Goal: Navigation & Orientation: Find specific page/section

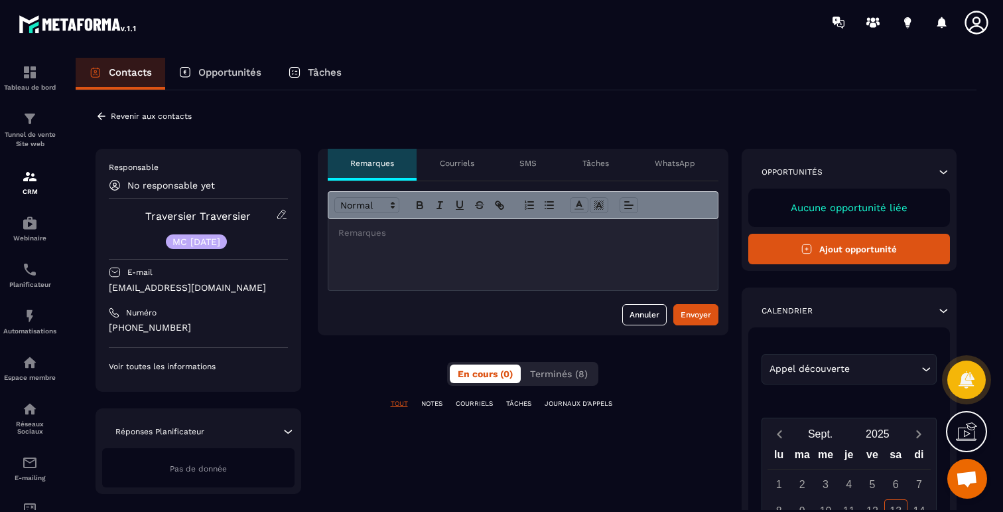
click at [481, 165] on div "Courriels" at bounding box center [457, 165] width 80 height 32
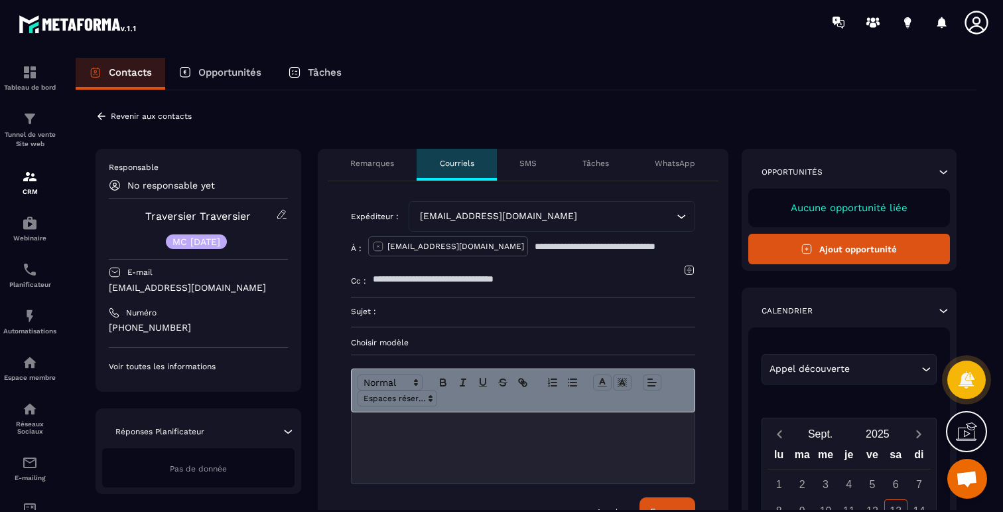
click at [526, 161] on p "SMS" at bounding box center [528, 163] width 17 height 11
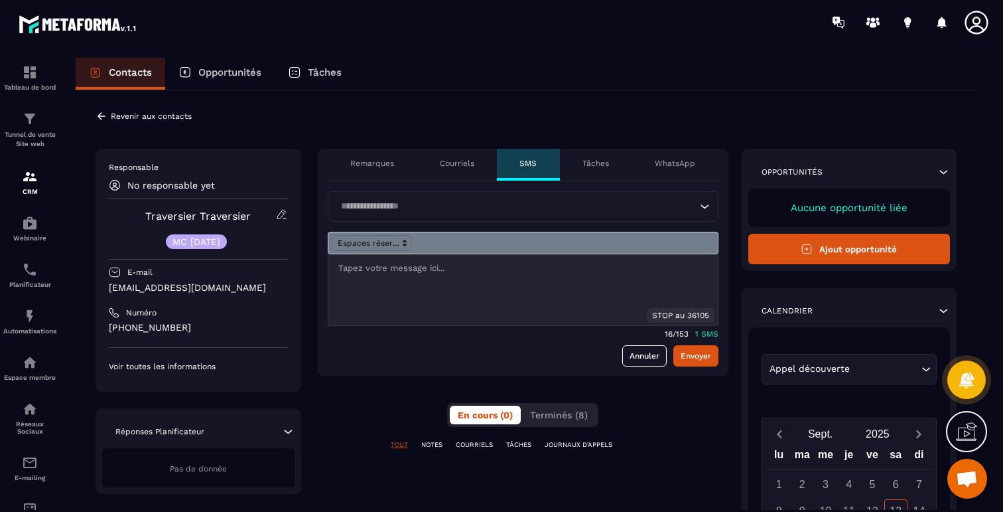
click at [600, 164] on p "Tâches" at bounding box center [596, 163] width 27 height 11
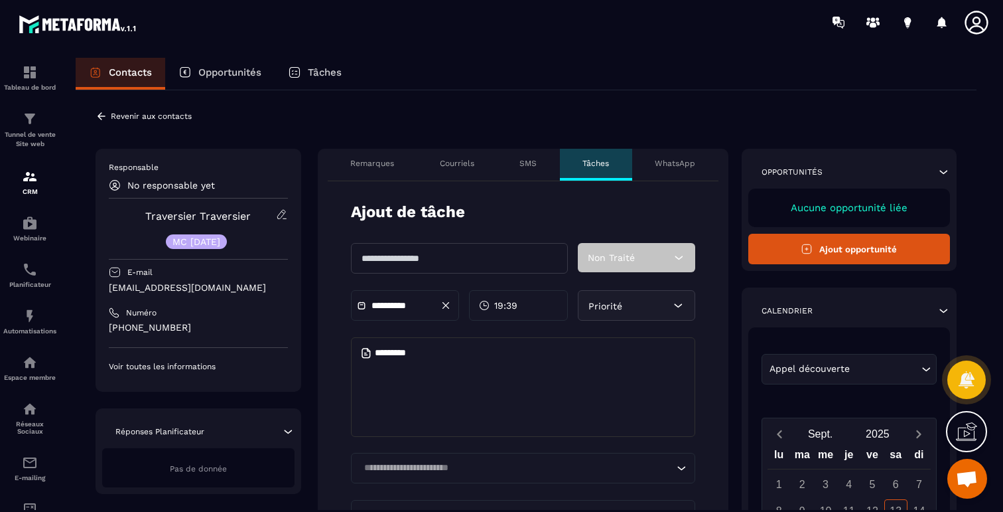
click at [674, 165] on p "WhatsApp" at bounding box center [675, 163] width 40 height 11
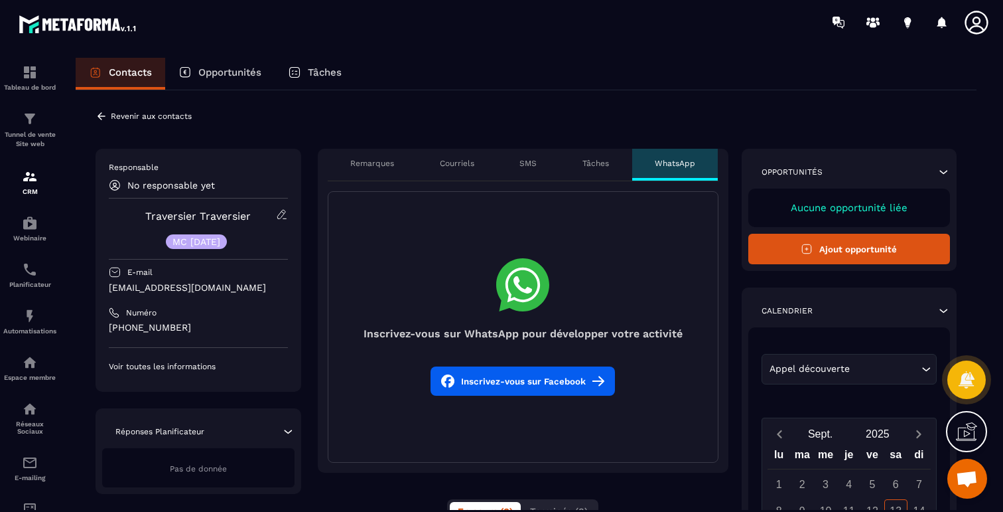
click at [366, 165] on p "Remarques" at bounding box center [372, 163] width 44 height 11
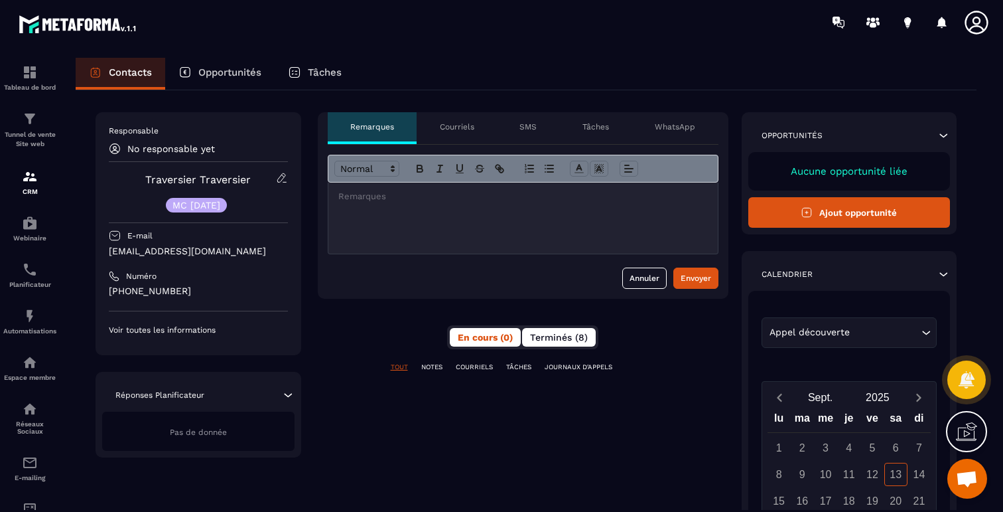
scroll to position [60, 0]
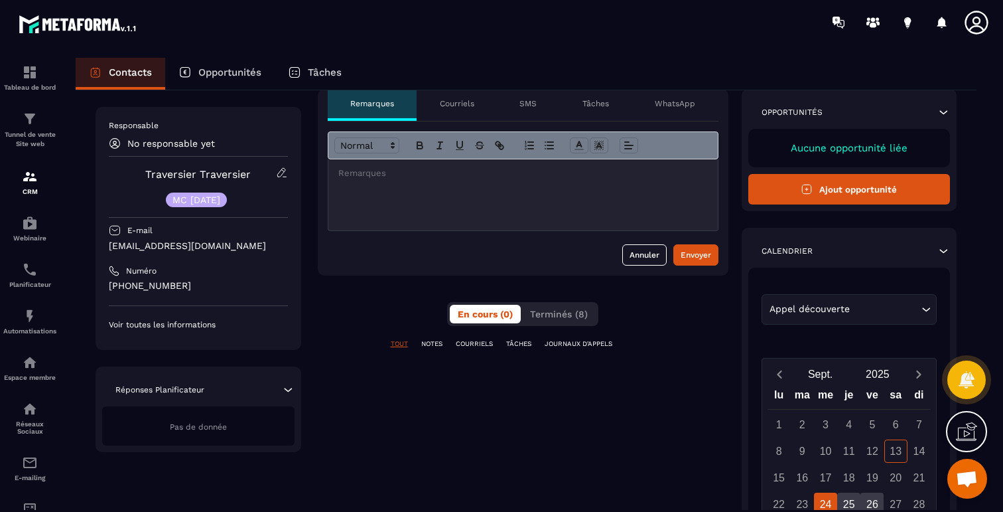
click at [459, 344] on p "COURRIELS" at bounding box center [474, 343] width 37 height 9
click at [544, 315] on span "Terminés (8)" at bounding box center [559, 314] width 58 height 11
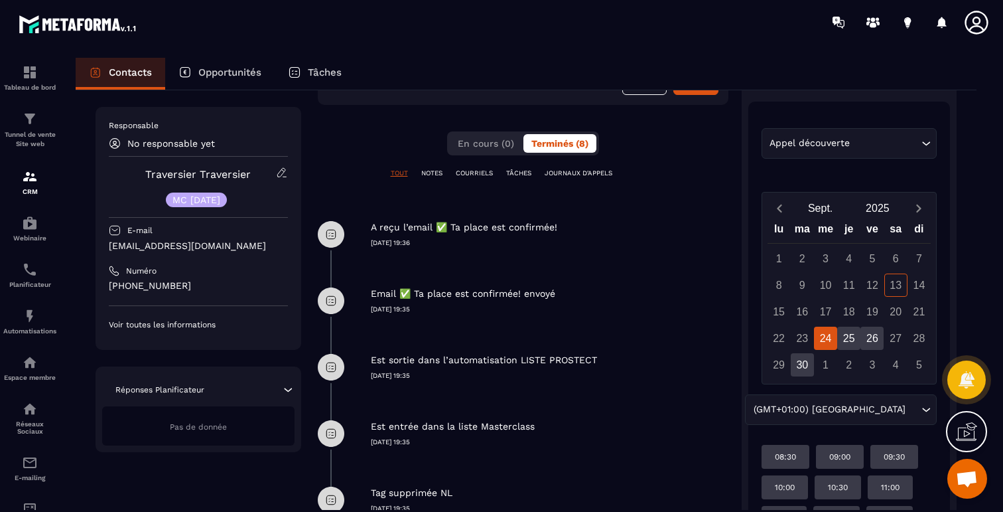
scroll to position [227, 0]
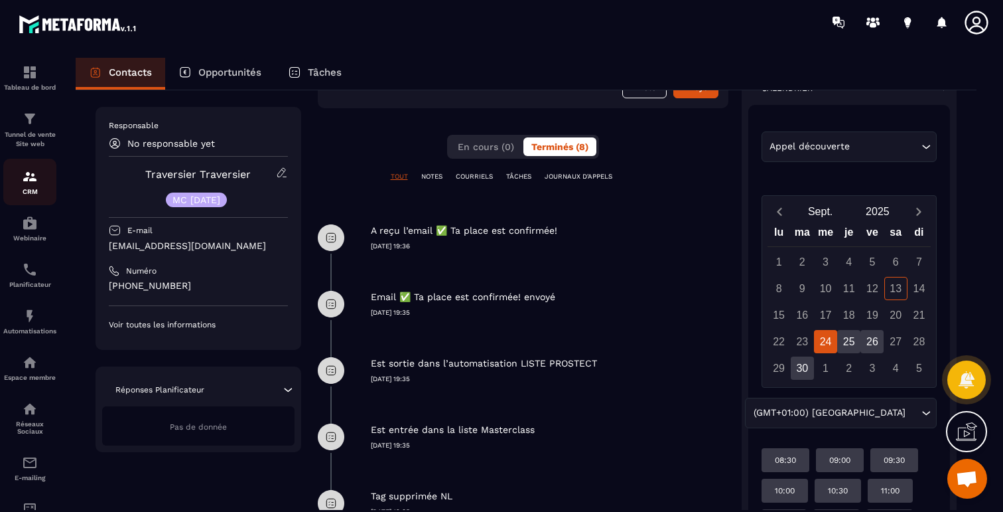
click at [27, 188] on div "CRM" at bounding box center [29, 182] width 53 height 27
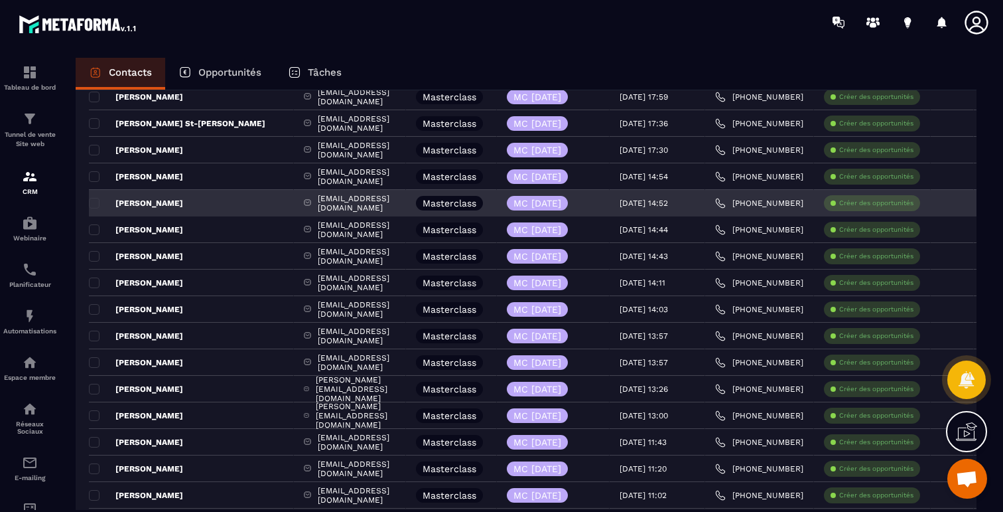
click at [167, 204] on p "[PERSON_NAME]" at bounding box center [136, 203] width 94 height 11
